Goal: Transaction & Acquisition: Purchase product/service

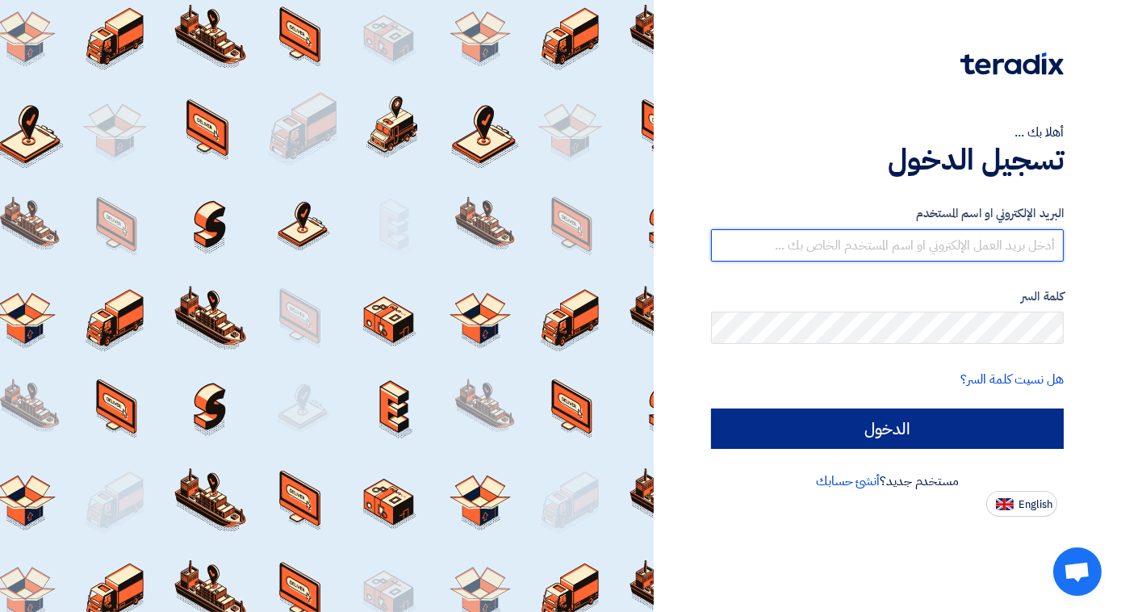
type input "[EMAIL_ADDRESS][DOMAIN_NAME]"
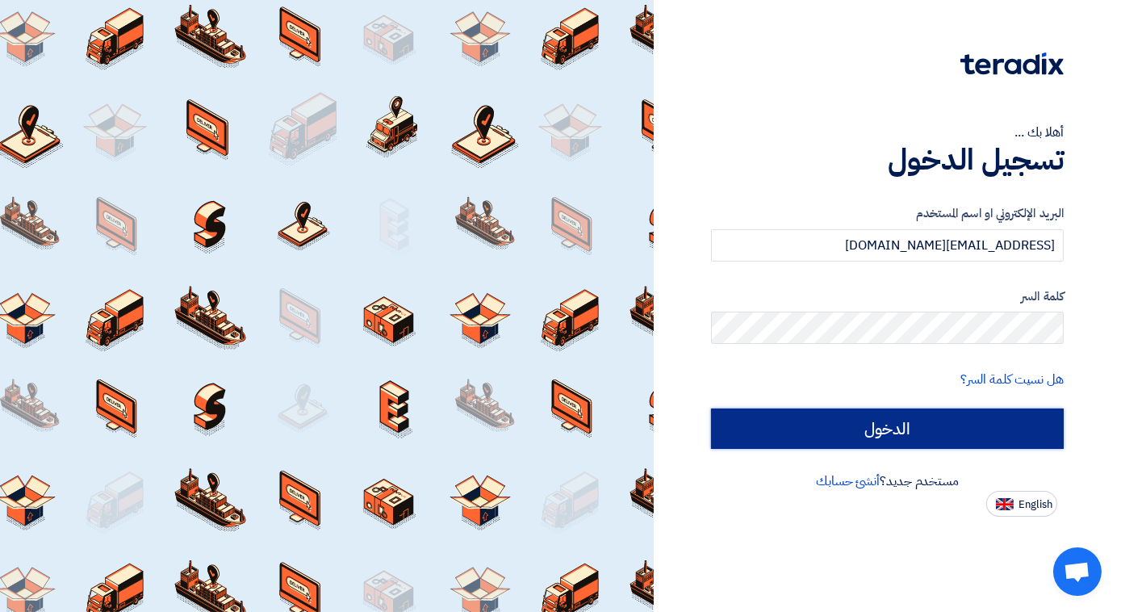
click at [874, 432] on input "الدخول" at bounding box center [887, 428] width 353 height 40
type input "Sign in"
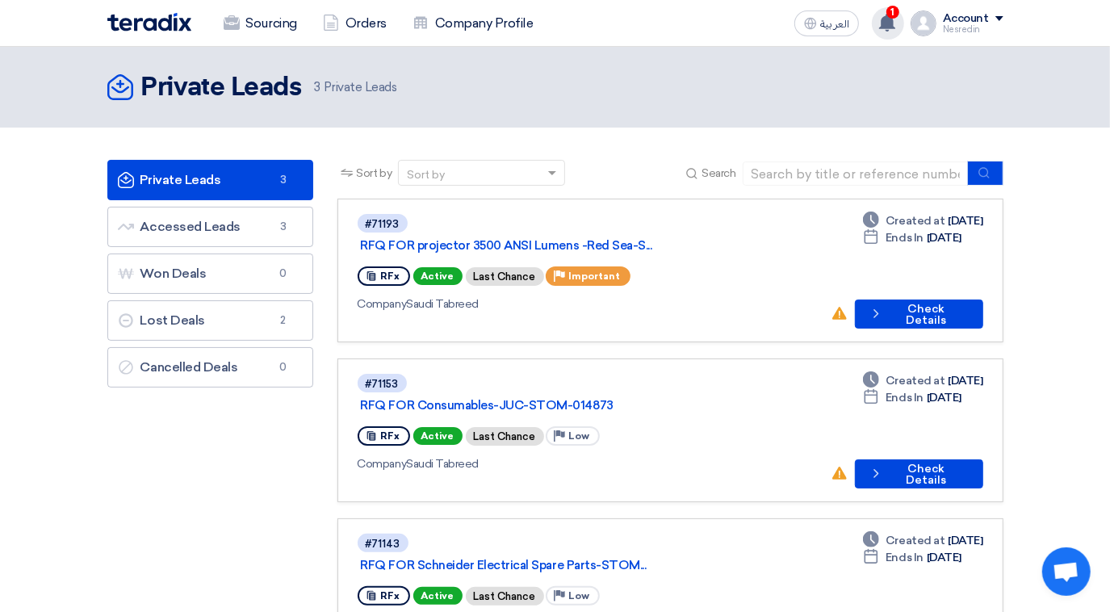
click at [889, 9] on span "1" at bounding box center [892, 12] width 13 height 13
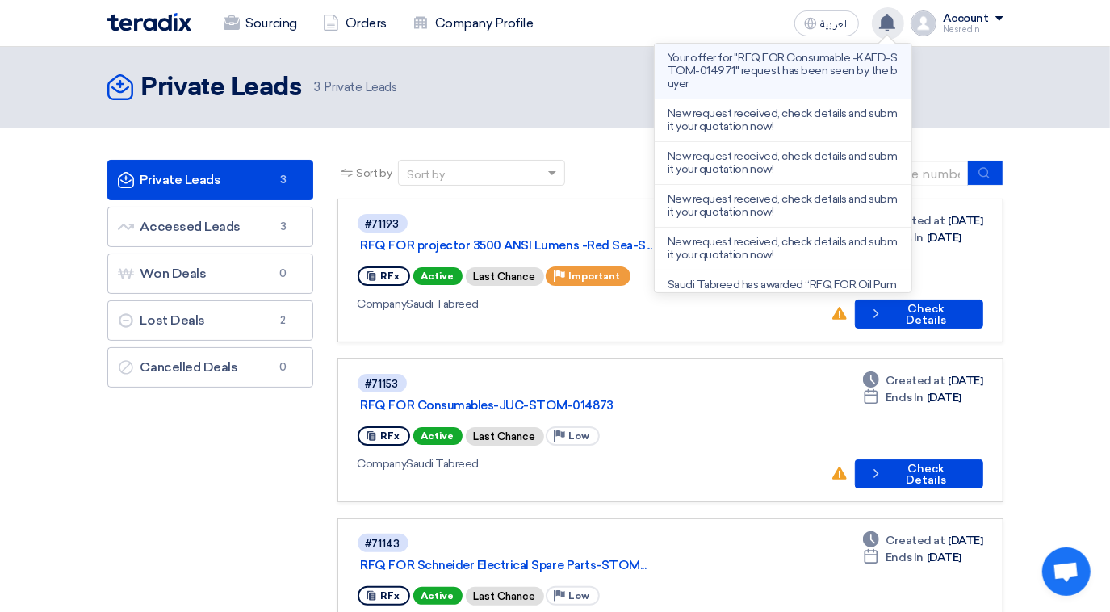
click at [731, 68] on p "Your offer for "RFQ FOR Consumable -KAFD-STOM-014971" request has been seen by …" at bounding box center [782, 71] width 231 height 39
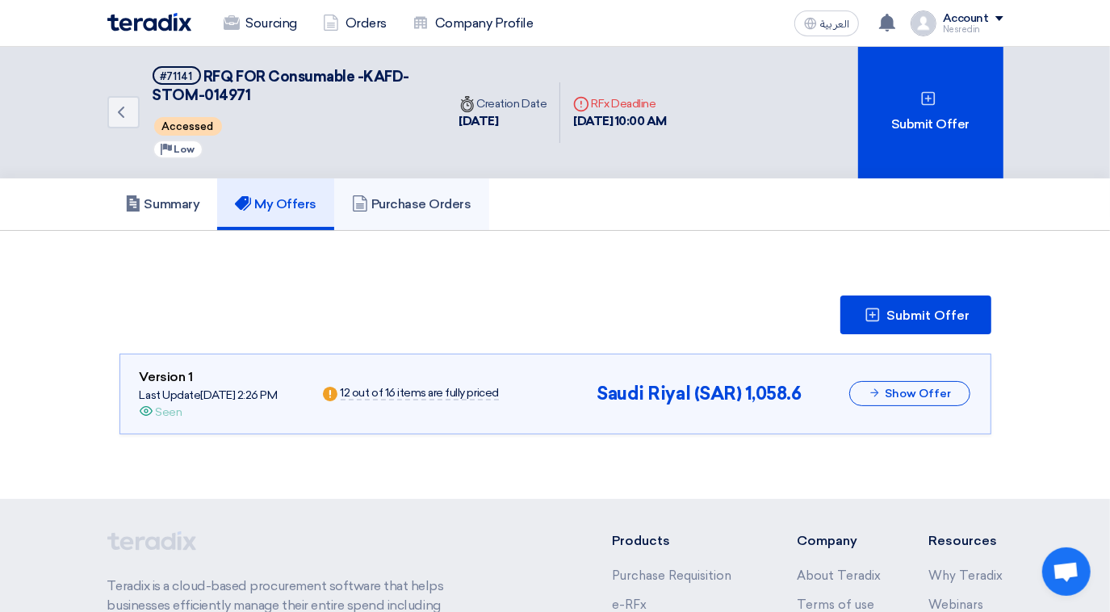
click at [419, 199] on h5 "Purchase Orders" at bounding box center [411, 204] width 119 height 16
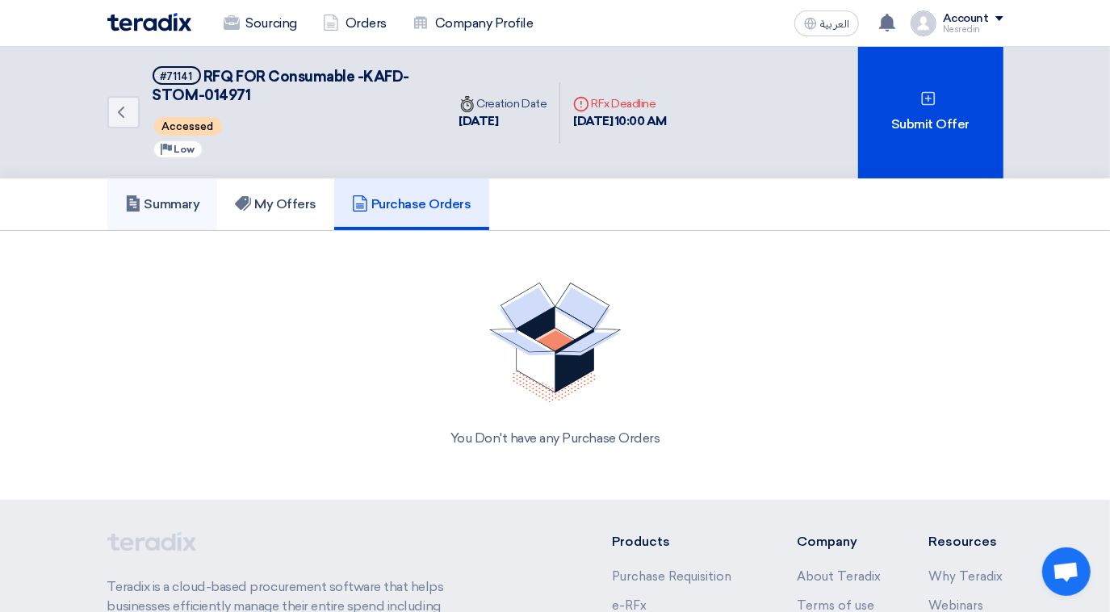
click at [174, 199] on h5 "Summary" at bounding box center [162, 204] width 75 height 16
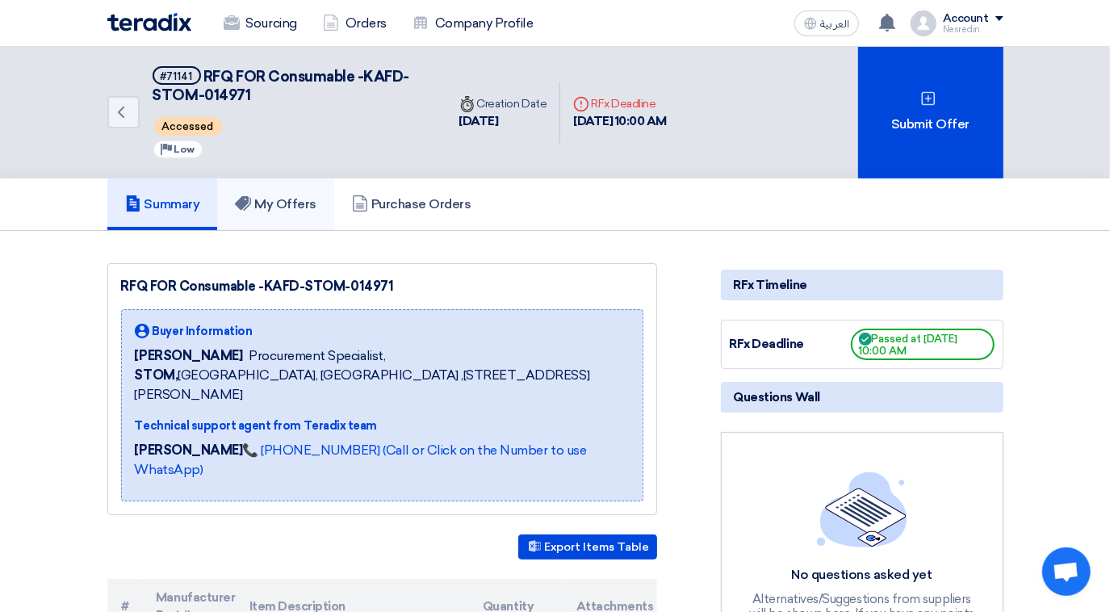
click at [309, 199] on h5 "My Offers" at bounding box center [276, 204] width 82 height 16
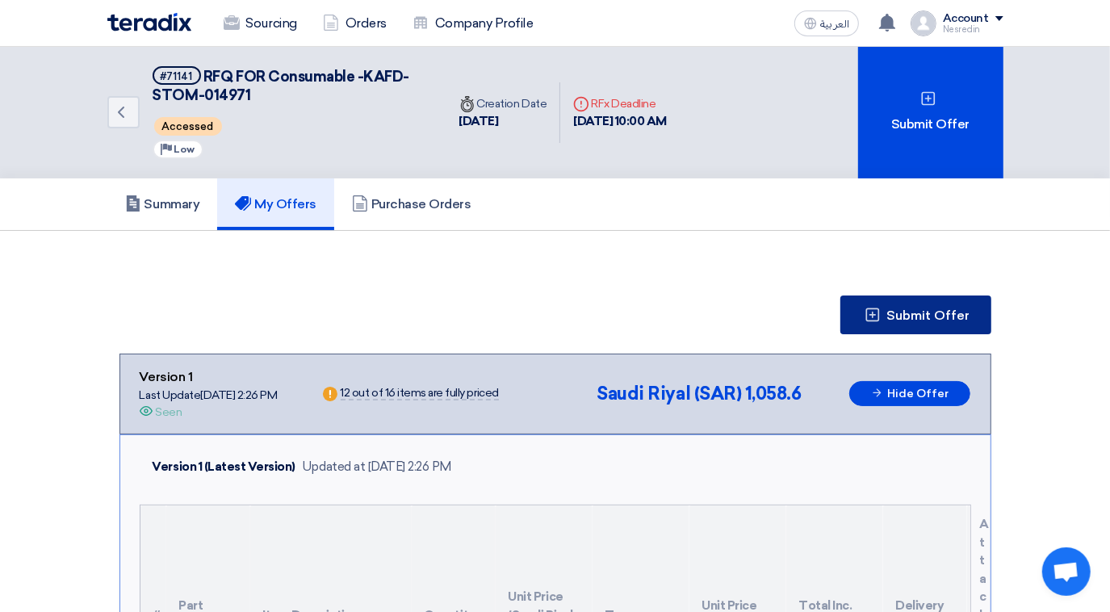
click at [891, 315] on span "Submit Offer" at bounding box center [928, 315] width 83 height 13
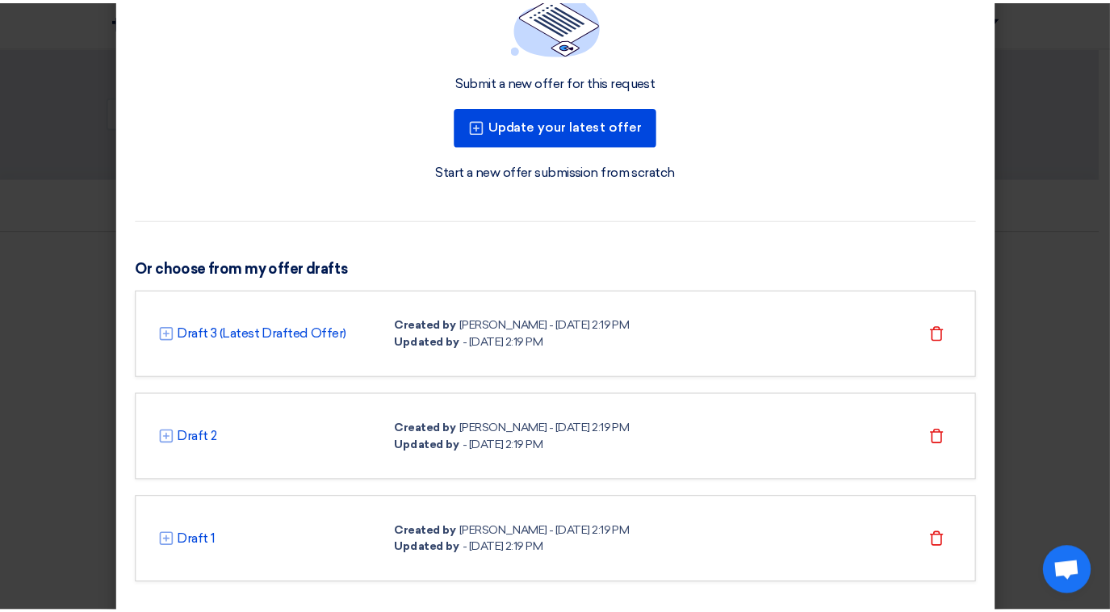
scroll to position [148, 0]
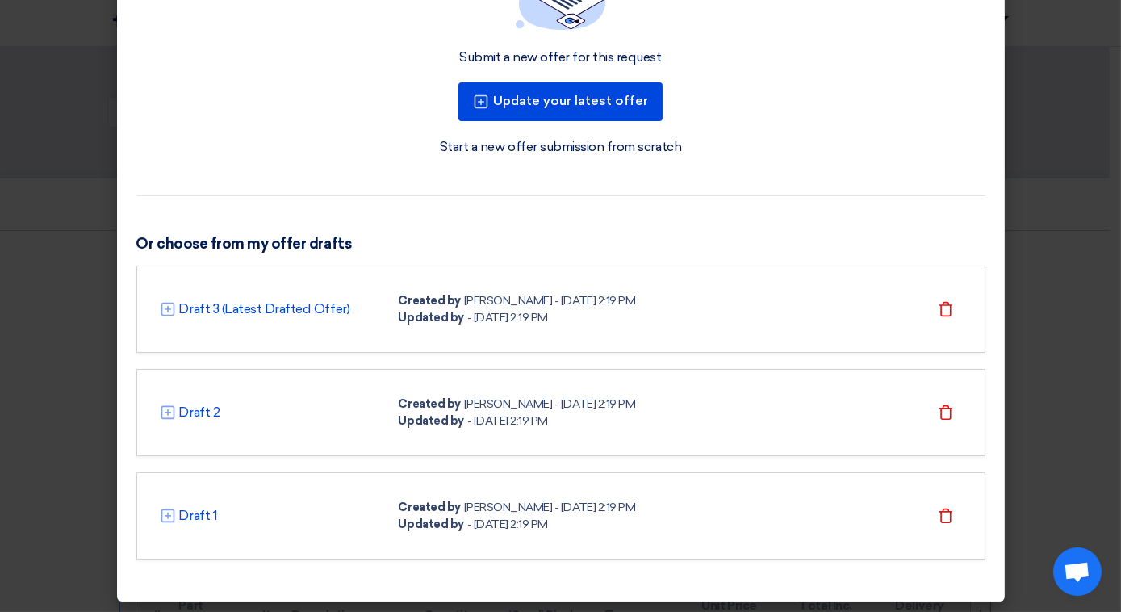
click at [1068, 292] on modal-container "Submit new offer × Submit a new offer for this request Update your latest offer…" at bounding box center [560, 306] width 1121 height 612
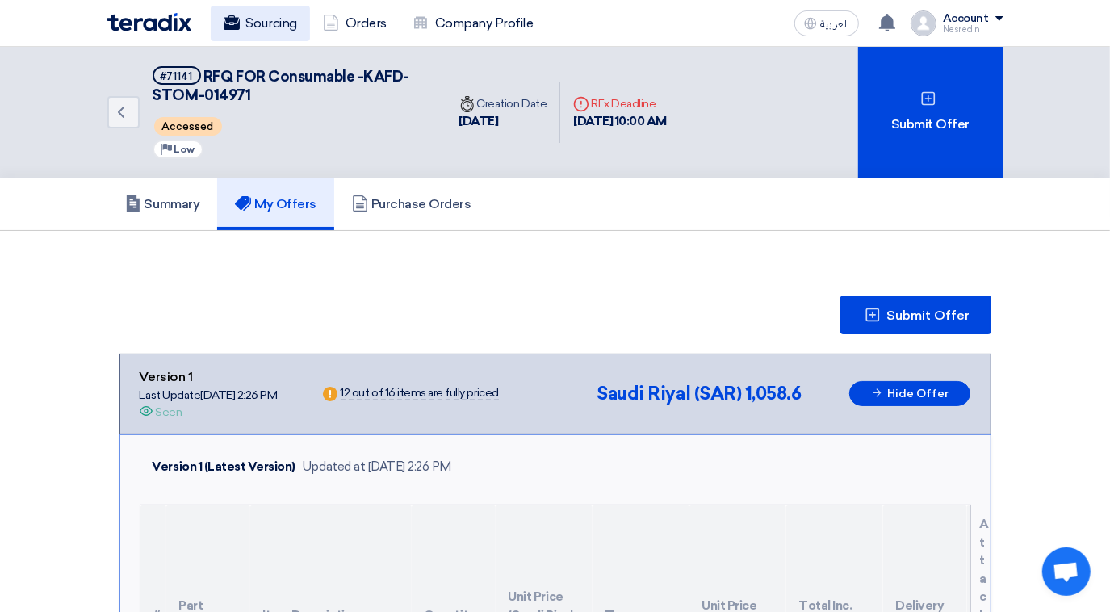
click at [267, 30] on link "Sourcing" at bounding box center [260, 24] width 99 height 36
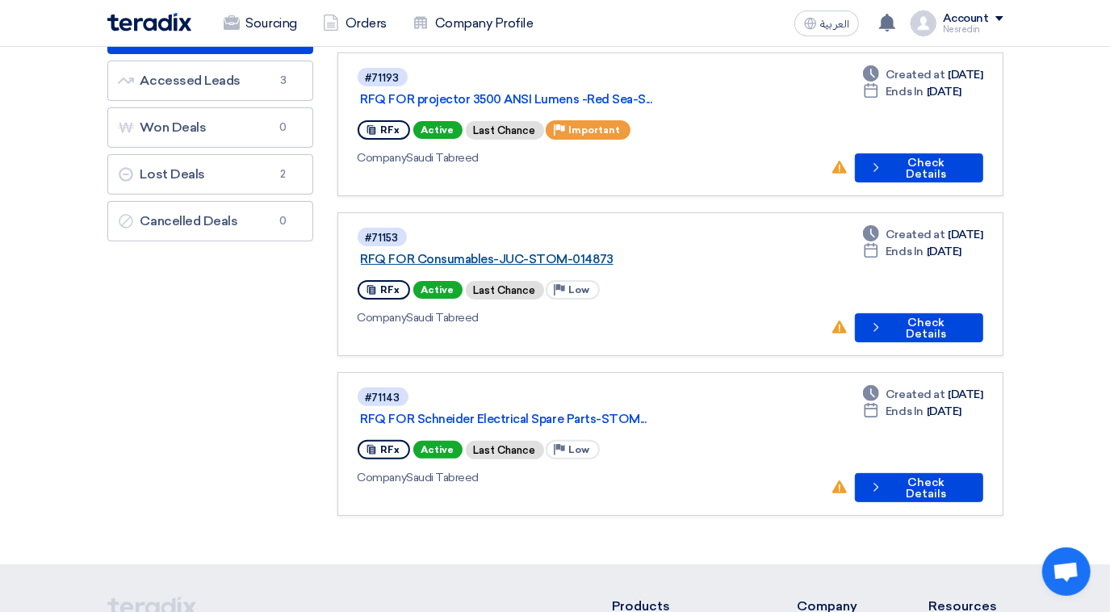
scroll to position [73, 0]
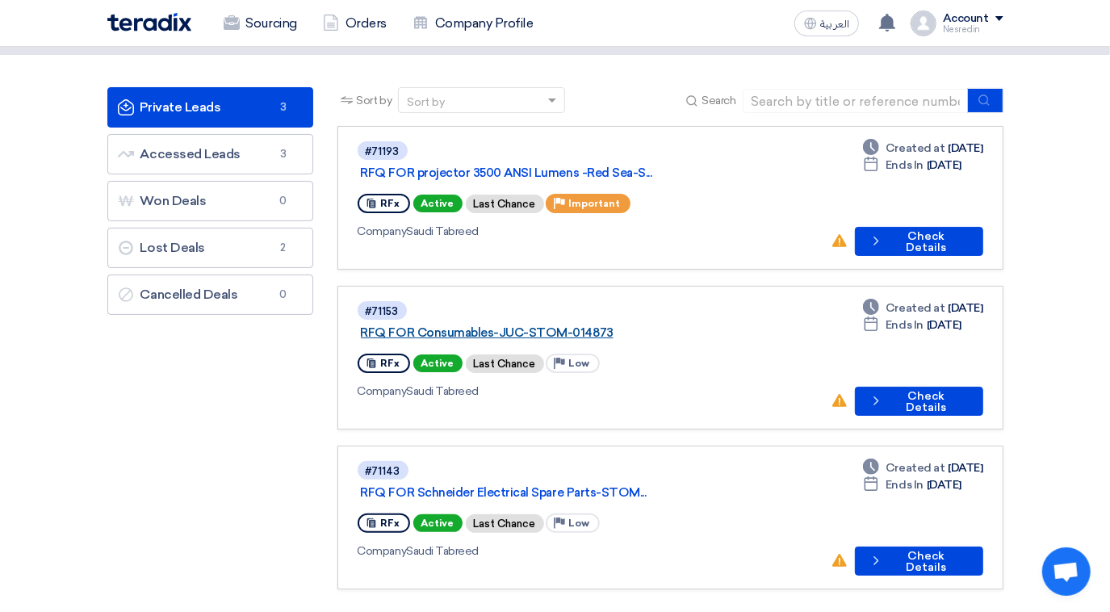
click at [491, 325] on link "RFQ FOR Consumables-JUC-STOM-014873" at bounding box center [562, 332] width 403 height 15
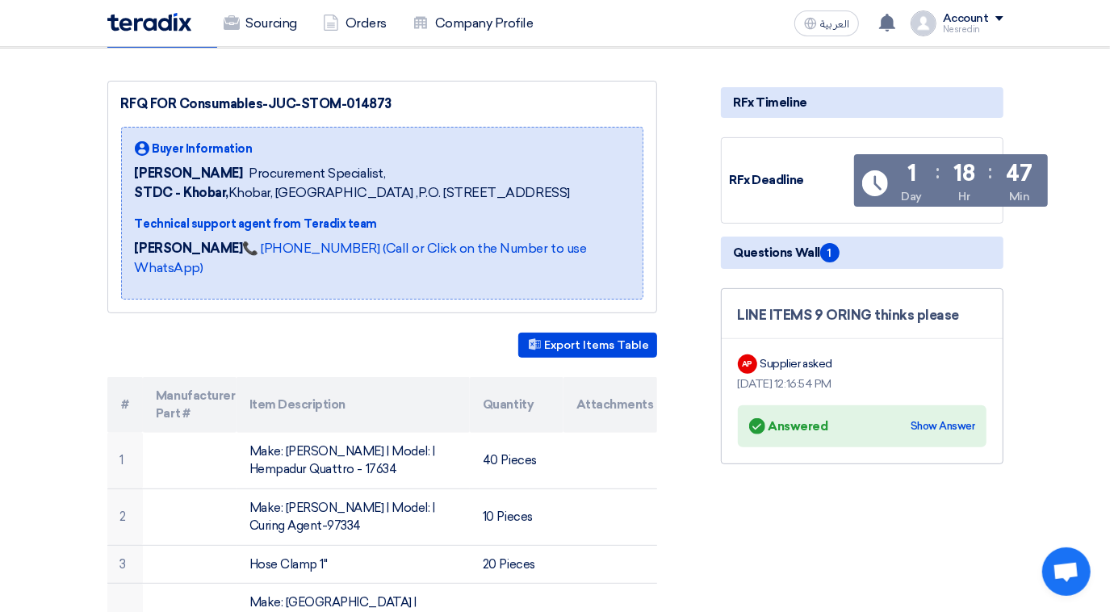
scroll to position [146, 0]
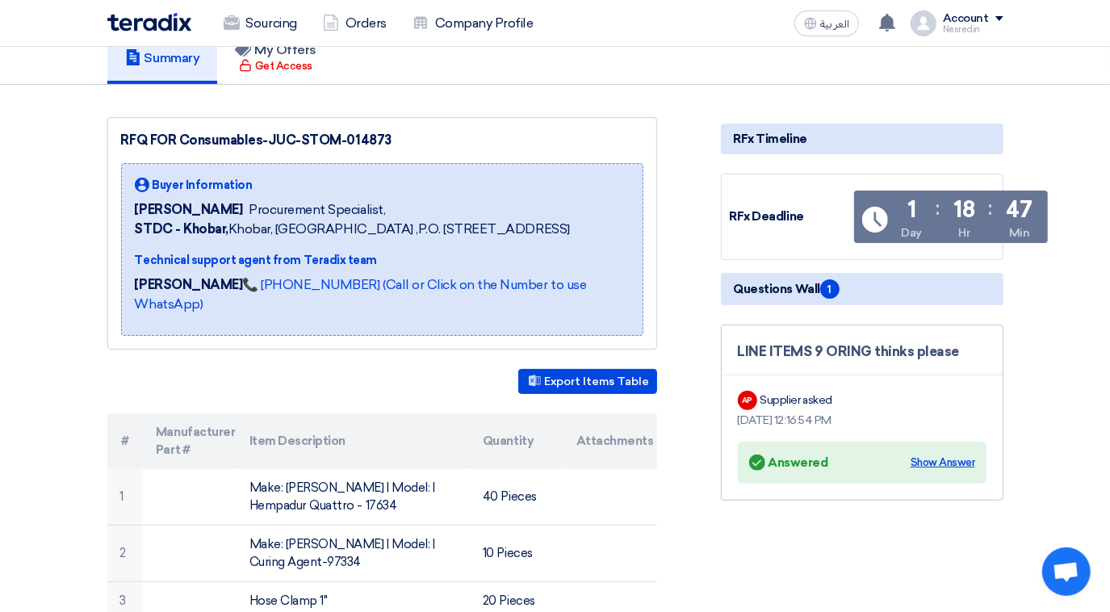
click at [943, 458] on div "Show Answer" at bounding box center [942, 462] width 65 height 16
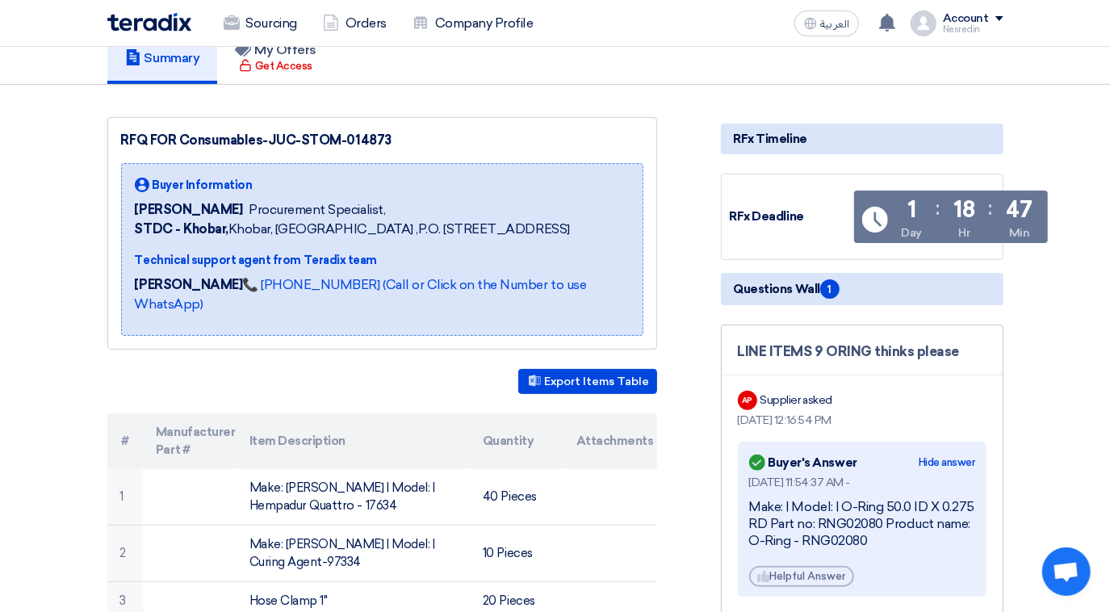
click at [943, 458] on div "Hide answer" at bounding box center [946, 462] width 56 height 16
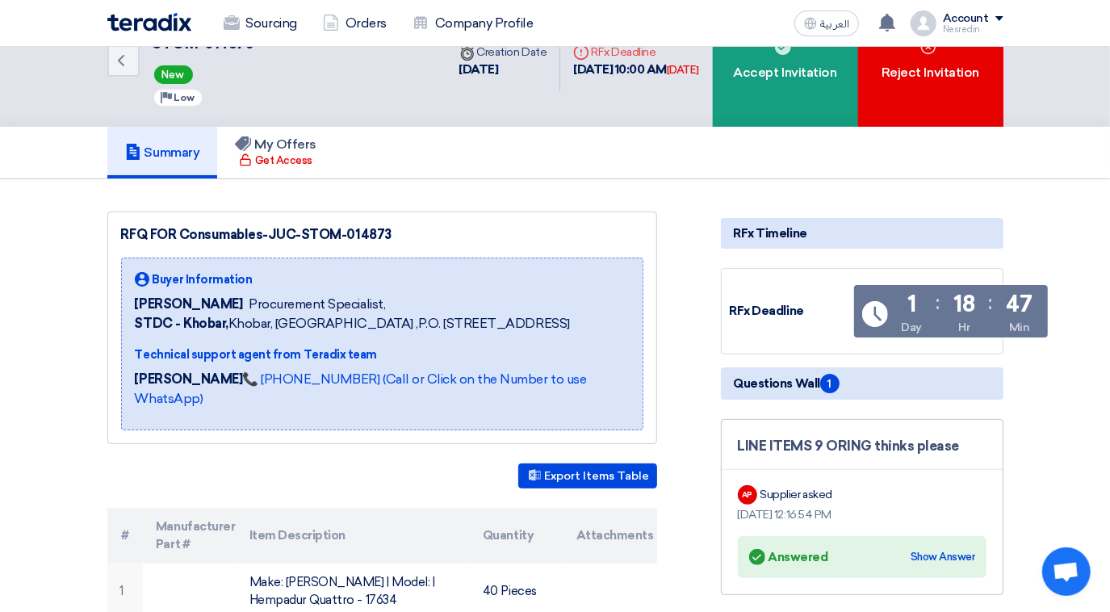
scroll to position [0, 0]
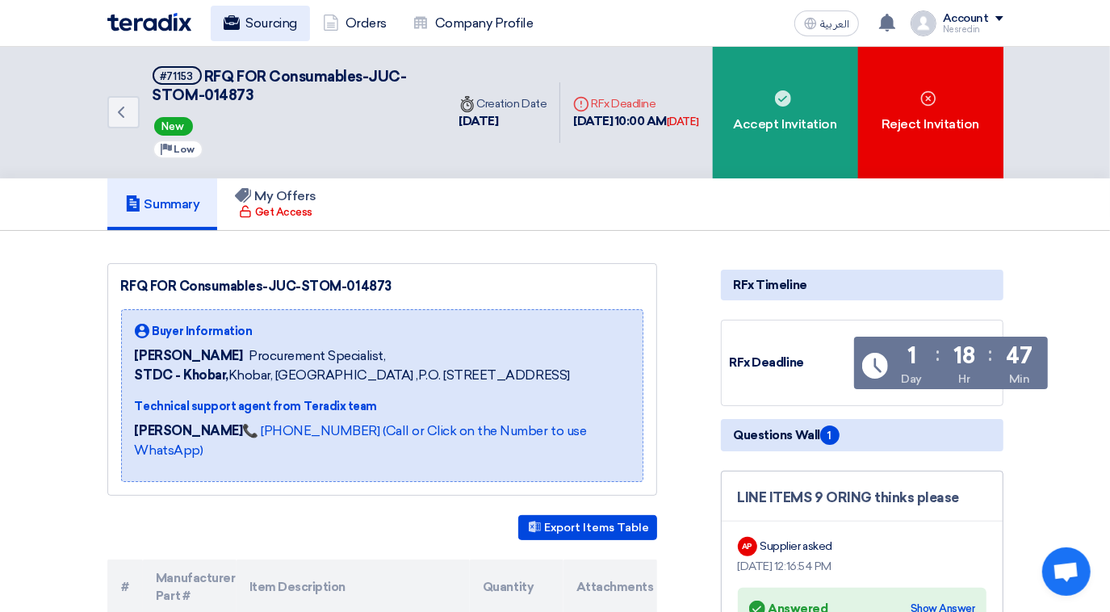
click at [254, 31] on link "Sourcing" at bounding box center [260, 24] width 99 height 36
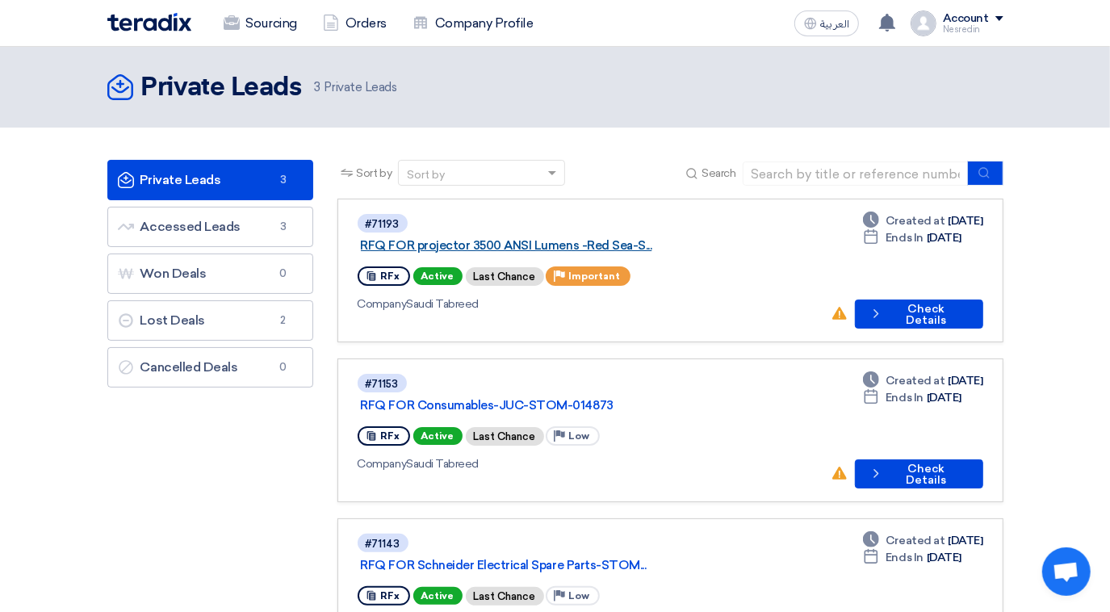
click at [572, 238] on link "RFQ FOR projector 3500 ANSI Lumens -Red Sea-S..." at bounding box center [562, 245] width 403 height 15
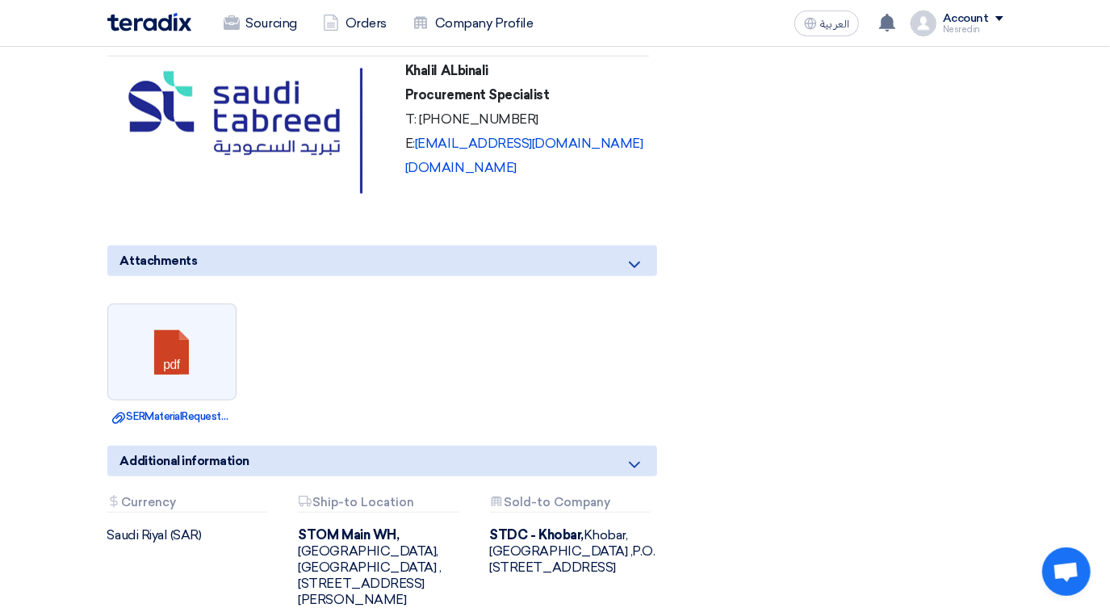
scroll to position [1100, 0]
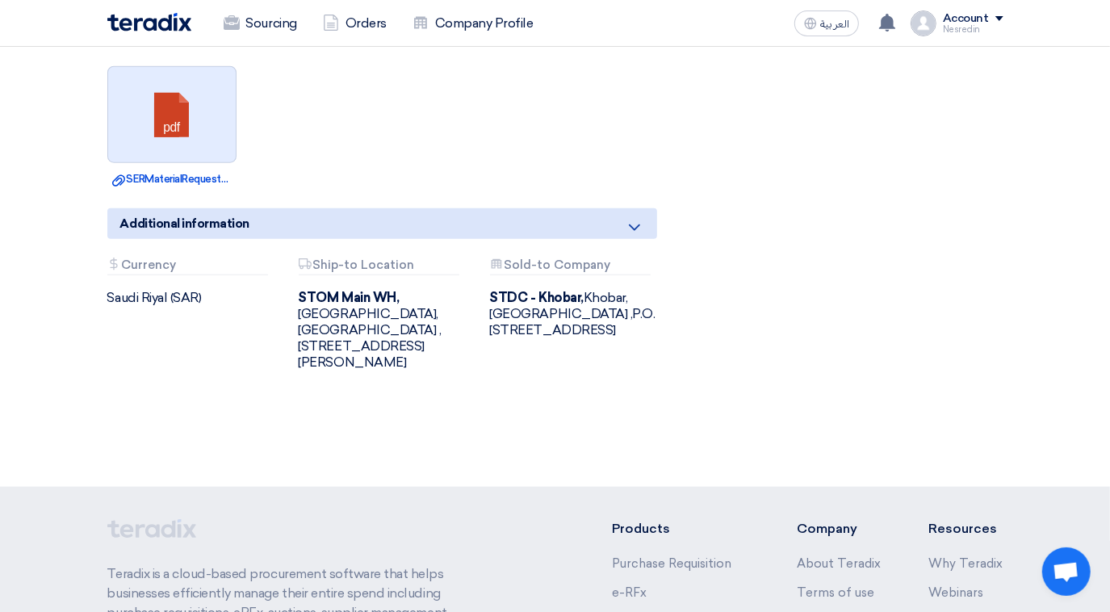
click at [163, 148] on link at bounding box center [172, 115] width 129 height 97
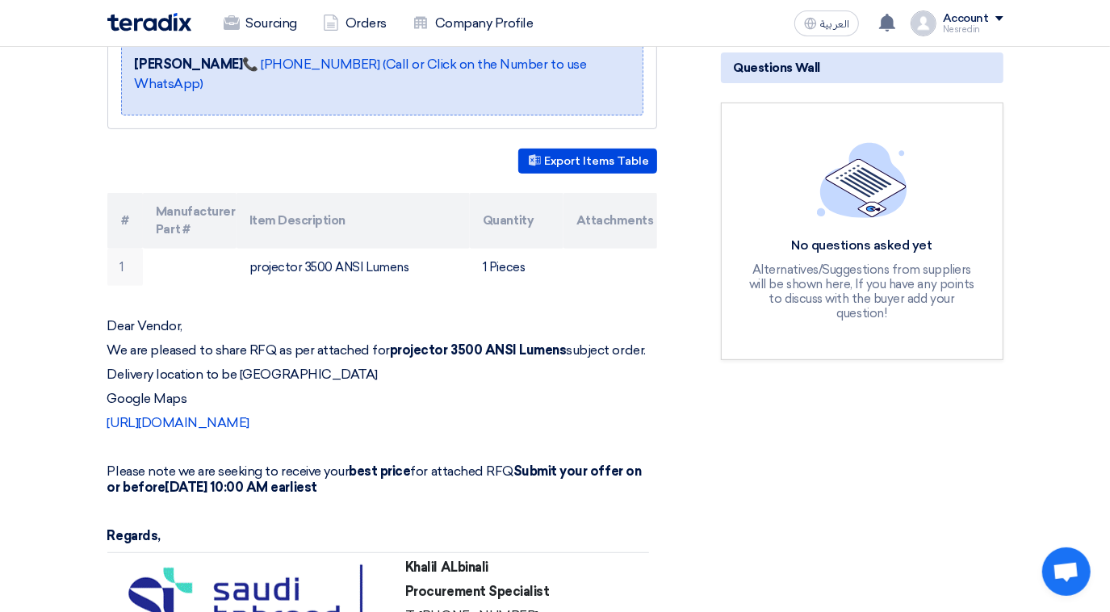
scroll to position [0, 0]
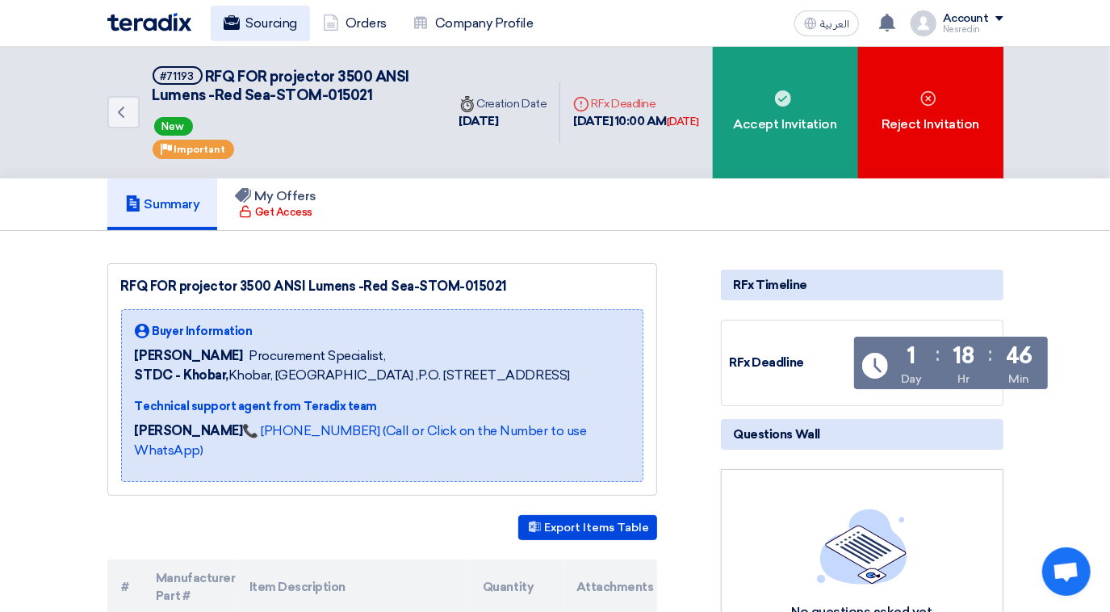
click at [269, 23] on link "Sourcing" at bounding box center [260, 24] width 99 height 36
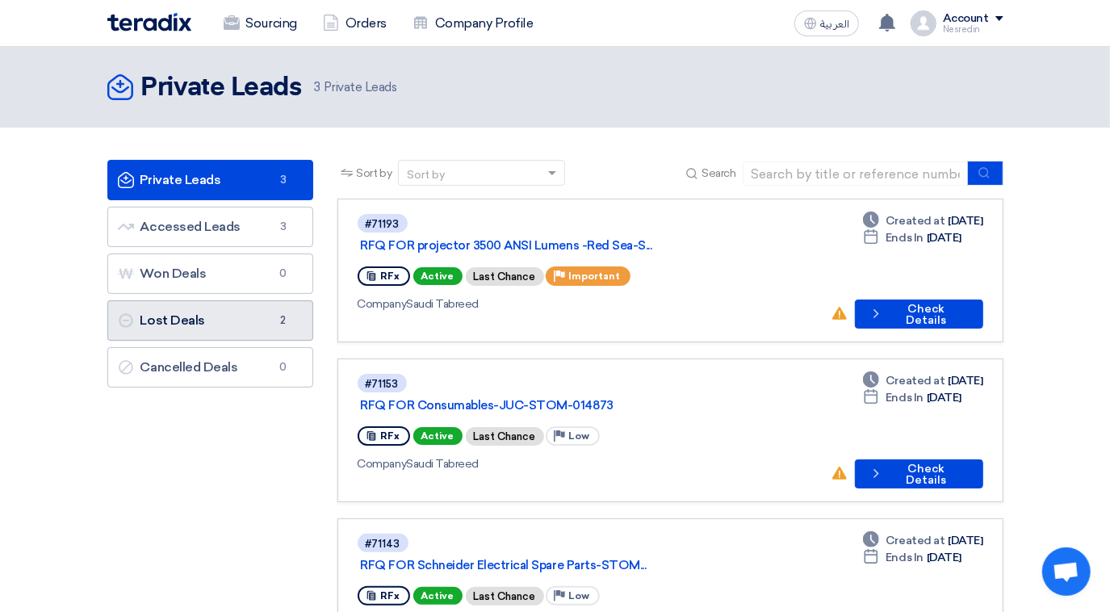
click at [212, 317] on link "Lost Deals Lost Deals 2" at bounding box center [210, 320] width 206 height 40
